Goal: Information Seeking & Learning: Learn about a topic

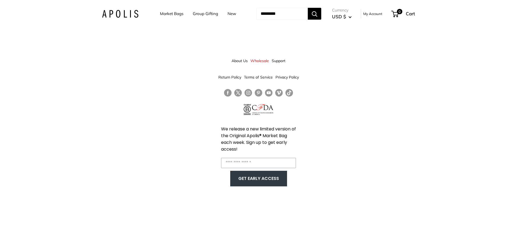
click at [120, 13] on img at bounding box center [120, 14] width 36 height 8
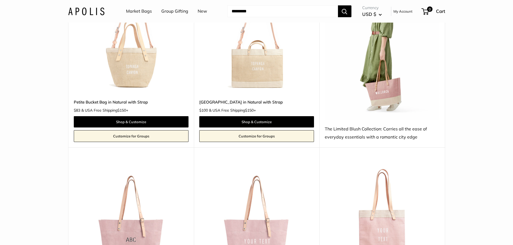
scroll to position [1050, 0]
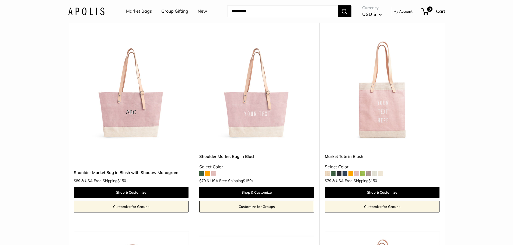
click at [200, 171] on span at bounding box center [201, 173] width 5 height 5
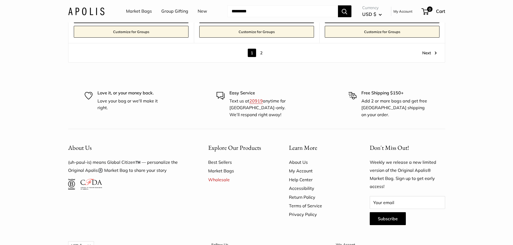
scroll to position [3225, 0]
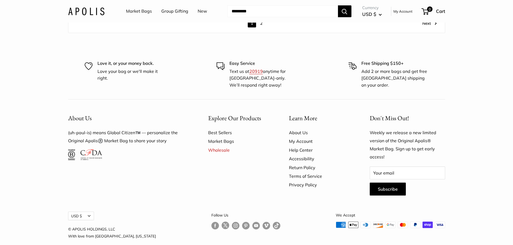
click at [296, 128] on link "About Us" at bounding box center [320, 132] width 62 height 9
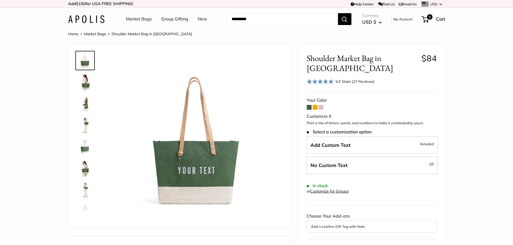
click at [321, 106] on span at bounding box center [320, 107] width 5 height 5
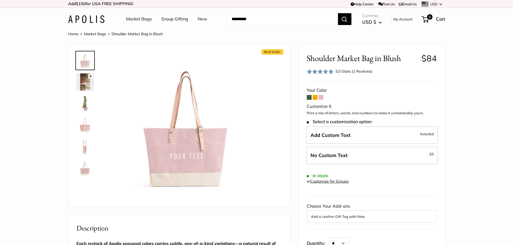
click at [87, 129] on img at bounding box center [84, 125] width 17 height 17
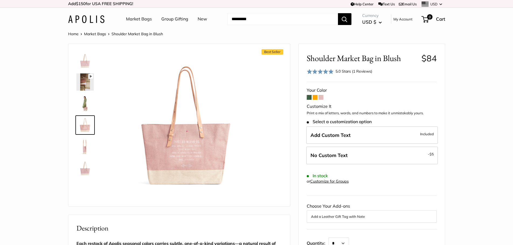
click at [85, 148] on img at bounding box center [84, 146] width 17 height 17
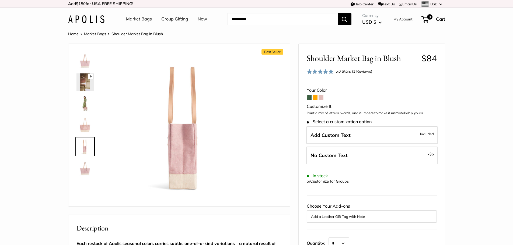
click at [85, 171] on img at bounding box center [84, 168] width 17 height 17
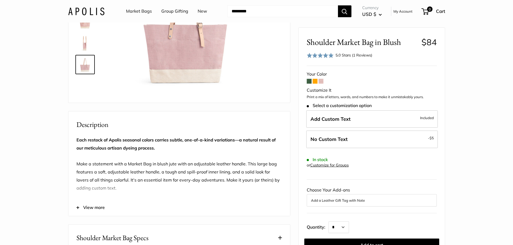
scroll to position [54, 0]
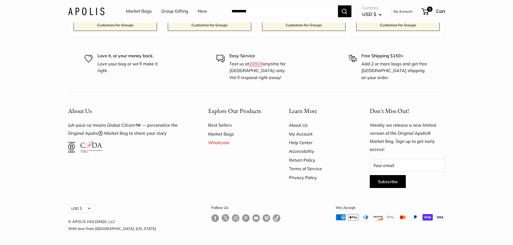
scroll to position [1483, 0]
click at [213, 125] on link "Best Sellers" at bounding box center [239, 124] width 62 height 9
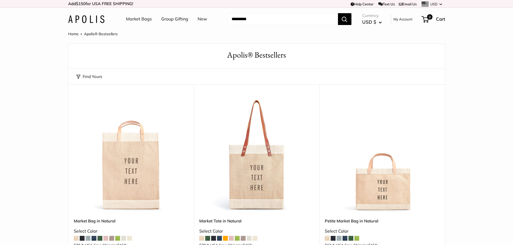
click at [141, 22] on link "Market Bags" at bounding box center [139, 19] width 26 height 8
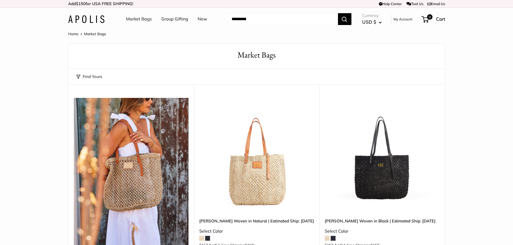
click at [85, 78] on button "Find Yours" at bounding box center [89, 77] width 26 height 8
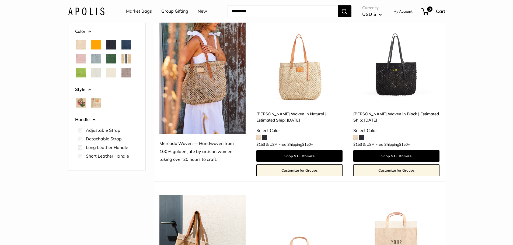
scroll to position [81, 0]
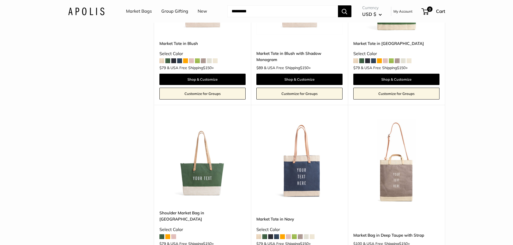
scroll to position [391, 0]
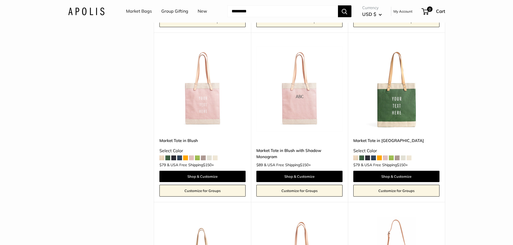
click at [248, 16] on input "Search..." at bounding box center [282, 11] width 111 height 12
type input "****"
click at [338, 5] on button "Search" at bounding box center [344, 11] width 13 height 12
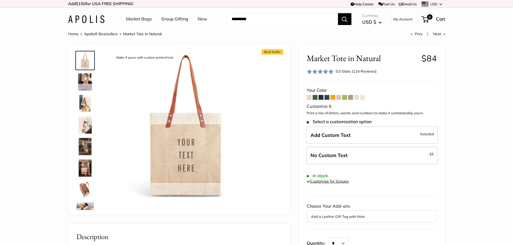
click at [83, 191] on img at bounding box center [84, 189] width 17 height 17
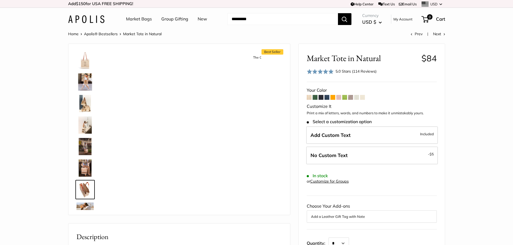
scroll to position [60, 0]
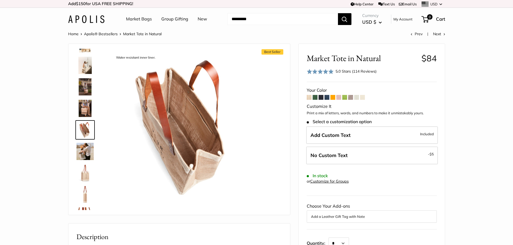
click at [144, 20] on link "Market Bags" at bounding box center [139, 19] width 26 height 8
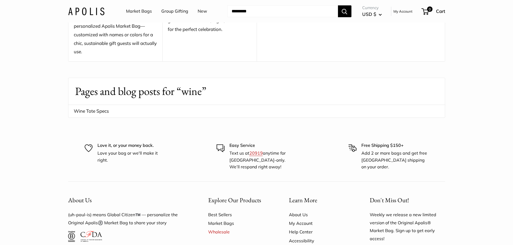
scroll to position [215, 0]
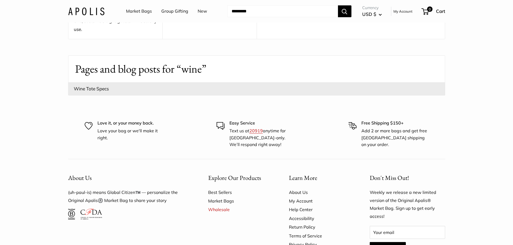
click at [90, 90] on link "Wine Tote Specs" at bounding box center [256, 88] width 376 height 13
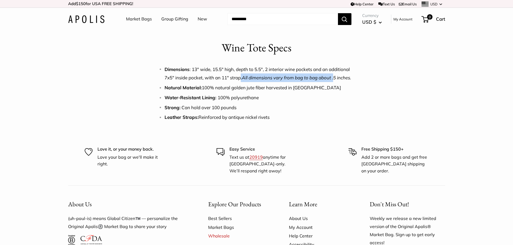
drag, startPoint x: 241, startPoint y: 79, endPoint x: 336, endPoint y: 78, distance: 94.2
click at [336, 78] on span "Dimensions : 13" wide, 15.5" high, depth to 5.5", 2 interior wine pockets and a…" at bounding box center [257, 73] width 187 height 14
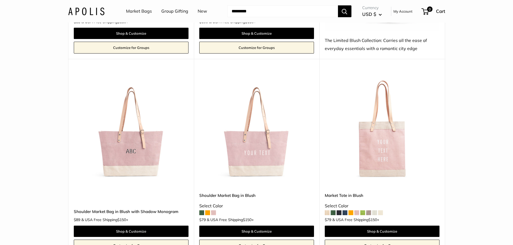
scroll to position [1023, 0]
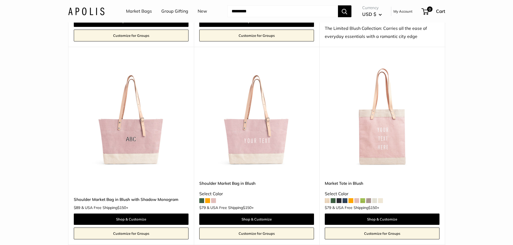
click at [0, 0] on img at bounding box center [0, 0] width 0 height 0
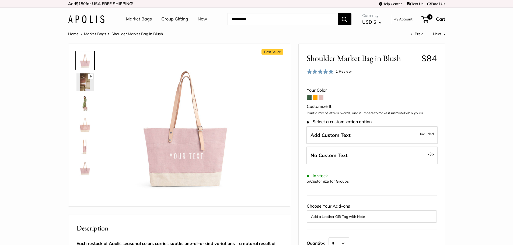
click at [86, 82] on img at bounding box center [84, 81] width 17 height 17
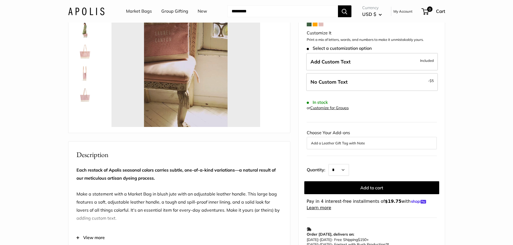
scroll to position [81, 0]
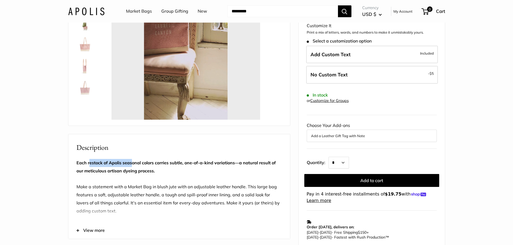
type input "*"
drag, startPoint x: 89, startPoint y: 162, endPoint x: 155, endPoint y: 166, distance: 66.0
click at [155, 166] on p "Each restock of Apolis seasonal colors carries subtle, one-of-a-kind variations…" at bounding box center [178, 187] width 205 height 56
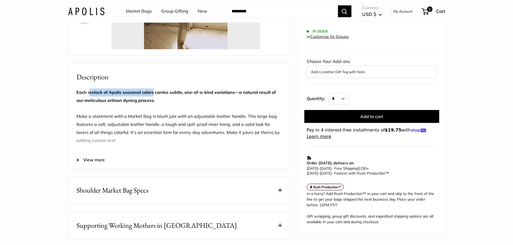
scroll to position [162, 0]
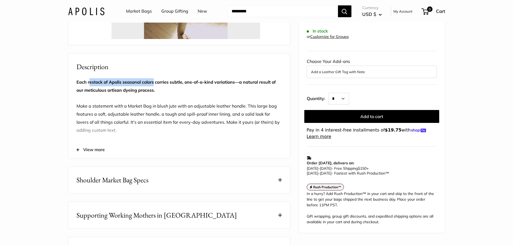
click at [95, 147] on span "View more" at bounding box center [94, 150] width 22 height 8
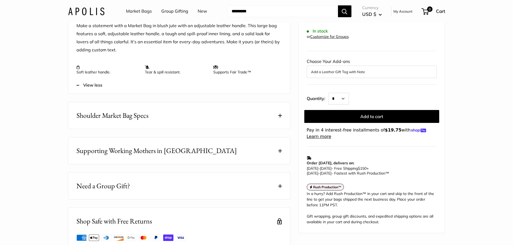
scroll to position [242, 0]
click at [117, 118] on span "Shoulder Market Bag Specs" at bounding box center [112, 115] width 72 height 10
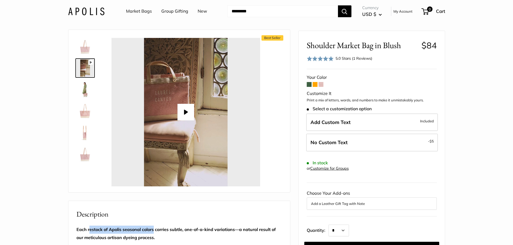
scroll to position [0, 0]
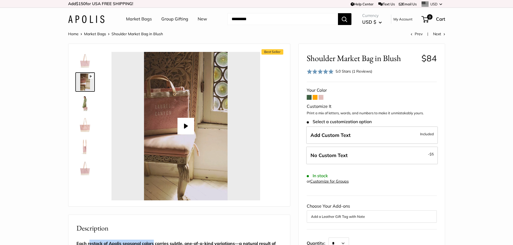
drag, startPoint x: 85, startPoint y: 62, endPoint x: 85, endPoint y: 71, distance: 8.9
click at [85, 62] on img at bounding box center [84, 60] width 17 height 17
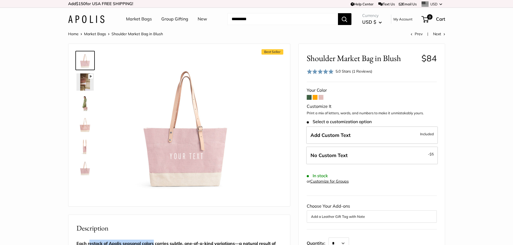
click at [83, 126] on img at bounding box center [84, 125] width 17 height 17
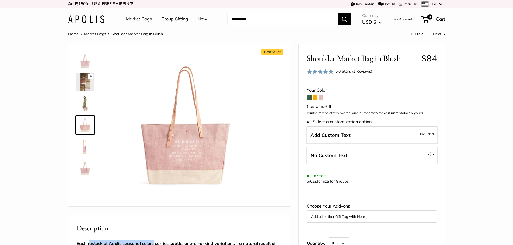
click at [82, 151] on img at bounding box center [84, 146] width 17 height 17
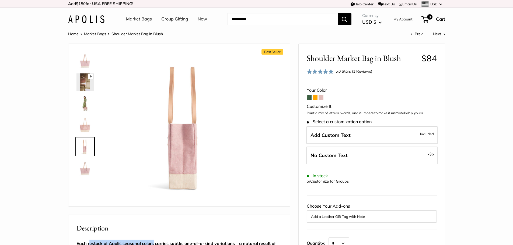
click at [84, 173] on img at bounding box center [84, 168] width 17 height 17
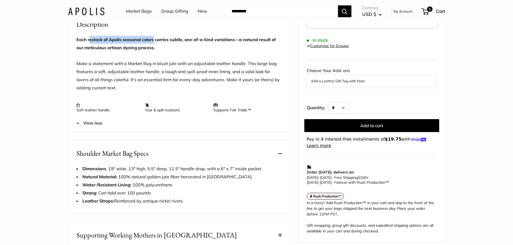
scroll to position [296, 0]
